Goal: Task Accomplishment & Management: Complete application form

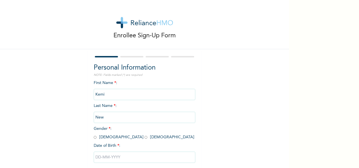
click at [120, 91] on input "Kemi" at bounding box center [145, 94] width 102 height 11
drag, startPoint x: 119, startPoint y: 95, endPoint x: 43, endPoint y: 98, distance: 75.4
click at [43, 98] on div "Enrollee Sign-Up Form Personal Information NOTE: Fields marked (*) are required…" at bounding box center [144, 97] width 289 height 194
click at [117, 94] on input "Kemi" at bounding box center [145, 94] width 102 height 11
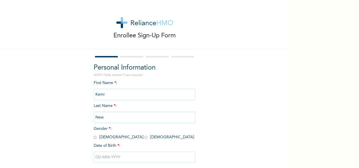
click at [117, 94] on input "Kemi" at bounding box center [145, 94] width 102 height 11
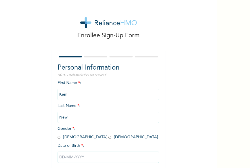
drag, startPoint x: 242, startPoint y: 108, endPoint x: 216, endPoint y: 113, distance: 27.1
click at [241, 109] on div "Enrollee Sign-Up Form Personal Information NOTE: Fields marked (*) are required…" at bounding box center [125, 84] width 250 height 168
click at [139, 93] on input "Kemi" at bounding box center [109, 94] width 102 height 11
click at [62, 117] on input "New" at bounding box center [109, 116] width 102 height 11
click at [77, 116] on input "New" at bounding box center [109, 116] width 102 height 11
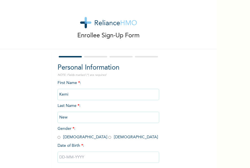
click at [77, 116] on input "New" at bounding box center [109, 116] width 102 height 11
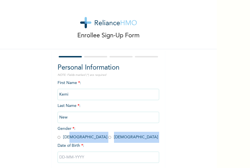
drag, startPoint x: 56, startPoint y: 143, endPoint x: 53, endPoint y: 144, distance: 3.6
click at [53, 144] on div "Personal Information NOTE: Fields marked (*) are required First Name * : [PERSO…" at bounding box center [108, 121] width 113 height 145
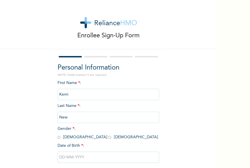
click at [97, 121] on input "New" at bounding box center [109, 116] width 102 height 11
click at [98, 119] on input "New" at bounding box center [109, 116] width 102 height 11
drag, startPoint x: 98, startPoint y: 119, endPoint x: 69, endPoint y: 118, distance: 29.6
click at [71, 118] on input "New" at bounding box center [109, 116] width 102 height 11
drag, startPoint x: 69, startPoint y: 118, endPoint x: 60, endPoint y: 117, distance: 8.3
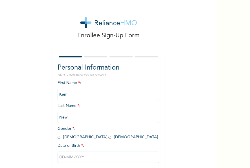
click at [60, 117] on input "New" at bounding box center [109, 116] width 102 height 11
click at [77, 117] on input "New" at bounding box center [109, 116] width 102 height 11
drag, startPoint x: 86, startPoint y: 117, endPoint x: 13, endPoint y: 124, distance: 73.4
click at [13, 124] on div "Enrollee Sign-Up Form Personal Information NOTE: Fields marked (*) are required…" at bounding box center [108, 97] width 217 height 194
click at [67, 118] on input "New" at bounding box center [109, 116] width 102 height 11
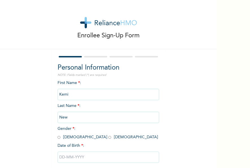
click at [108, 138] on input "radio" at bounding box center [109, 136] width 3 height 5
radio input "true"
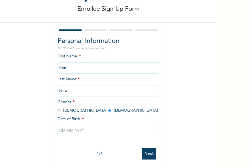
scroll to position [28, 0]
click at [77, 90] on input "New" at bounding box center [109, 90] width 102 height 11
click at [60, 90] on input "New" at bounding box center [109, 90] width 102 height 11
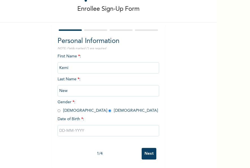
click at [60, 90] on input "New" at bounding box center [109, 90] width 102 height 11
drag, startPoint x: 60, startPoint y: 90, endPoint x: 72, endPoint y: 113, distance: 25.8
click at [72, 113] on div "First Name * : [PERSON_NAME] Last Name * : New Gender * : [DEMOGRAPHIC_DATA] [D…" at bounding box center [109, 98] width 102 height 91
click at [71, 71] on input "Kemi" at bounding box center [109, 67] width 102 height 11
click at [71, 69] on input "Kemi" at bounding box center [109, 67] width 102 height 11
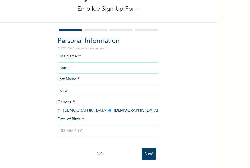
click at [70, 67] on input "Kemi" at bounding box center [109, 67] width 102 height 11
click at [66, 66] on input "Kemi" at bounding box center [109, 67] width 102 height 11
click at [63, 66] on input "Kemi" at bounding box center [109, 67] width 102 height 11
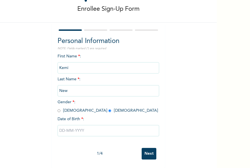
click at [63, 66] on input "Kemi" at bounding box center [109, 67] width 102 height 11
drag, startPoint x: 63, startPoint y: 66, endPoint x: 84, endPoint y: 57, distance: 22.8
click at [84, 57] on div "First Name * : [PERSON_NAME] Last Name * : New Gender * : [DEMOGRAPHIC_DATA] [D…" at bounding box center [109, 98] width 102 height 91
click at [67, 66] on input "Kemi" at bounding box center [109, 67] width 102 height 11
drag, startPoint x: 67, startPoint y: 66, endPoint x: 47, endPoint y: 67, distance: 20.1
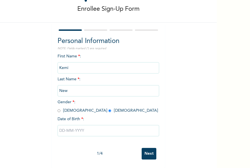
click at [47, 67] on div "Enrollee Sign-Up Form Personal Information NOTE: Fields marked (*) are required…" at bounding box center [108, 70] width 217 height 194
